Goal: Transaction & Acquisition: Obtain resource

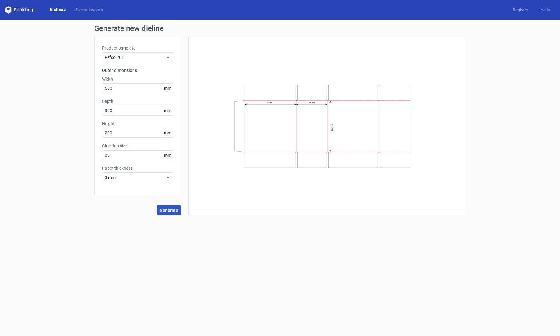
click at [165, 208] on span "Generate" at bounding box center [168, 210] width 19 height 4
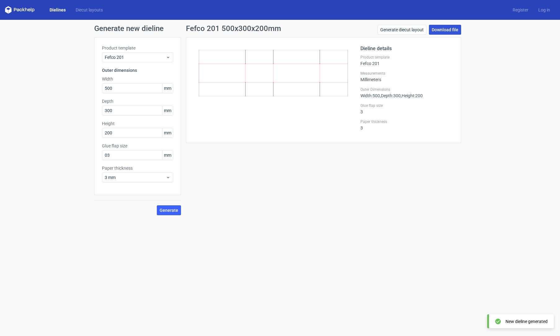
click at [444, 28] on link "Download file" at bounding box center [445, 30] width 32 height 10
drag, startPoint x: 115, startPoint y: 155, endPoint x: 101, endPoint y: 156, distance: 14.3
click at [101, 156] on div "Product template Fefco 201 Outer dimensions Width 500 mm Depth 300 mm Height 20…" at bounding box center [137, 116] width 87 height 158
type input "30"
click at [170, 211] on span "Generate" at bounding box center [168, 210] width 19 height 4
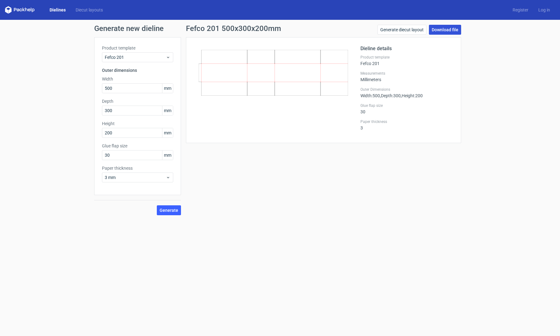
click at [446, 28] on link "Download file" at bounding box center [445, 30] width 32 height 10
click at [167, 177] on icon at bounding box center [168, 177] width 5 height 5
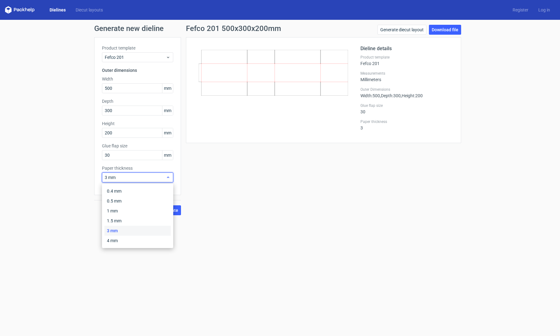
click at [168, 177] on icon at bounding box center [168, 177] width 5 height 5
